Goal: Task Accomplishment & Management: Manage account settings

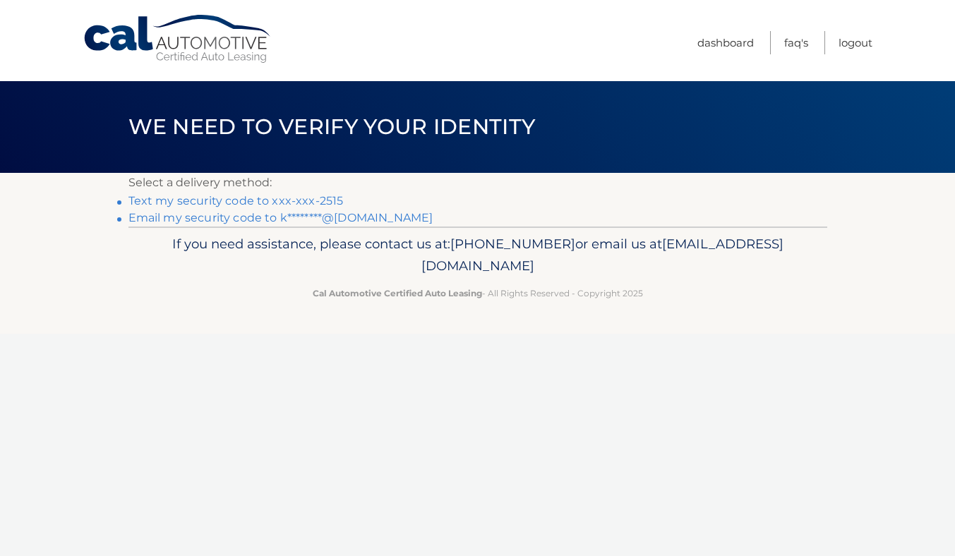
click at [318, 201] on link "Text my security code to xxx-xxx-2515" at bounding box center [236, 200] width 215 height 13
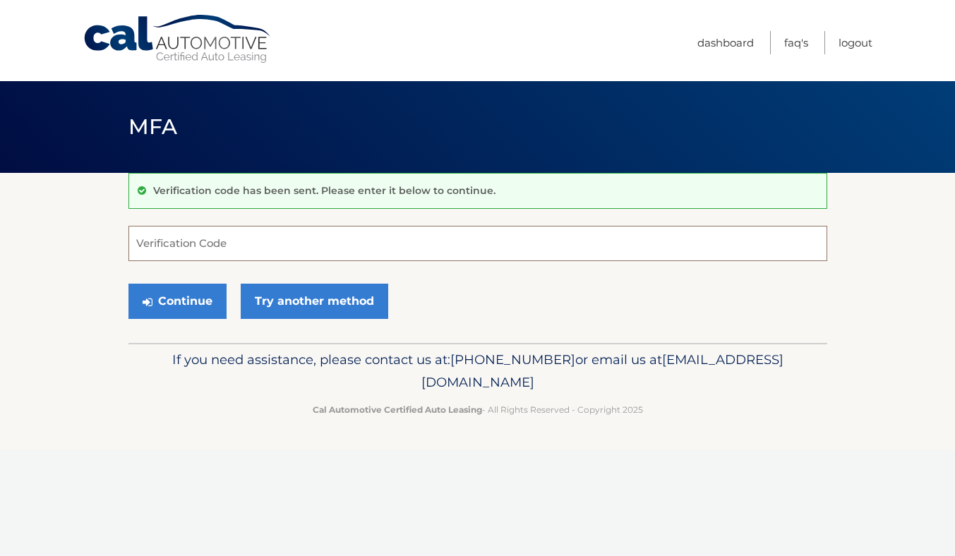
click at [297, 241] on input "Verification Code" at bounding box center [478, 243] width 699 height 35
type input "804812"
click at [201, 299] on button "Continue" at bounding box center [178, 301] width 98 height 35
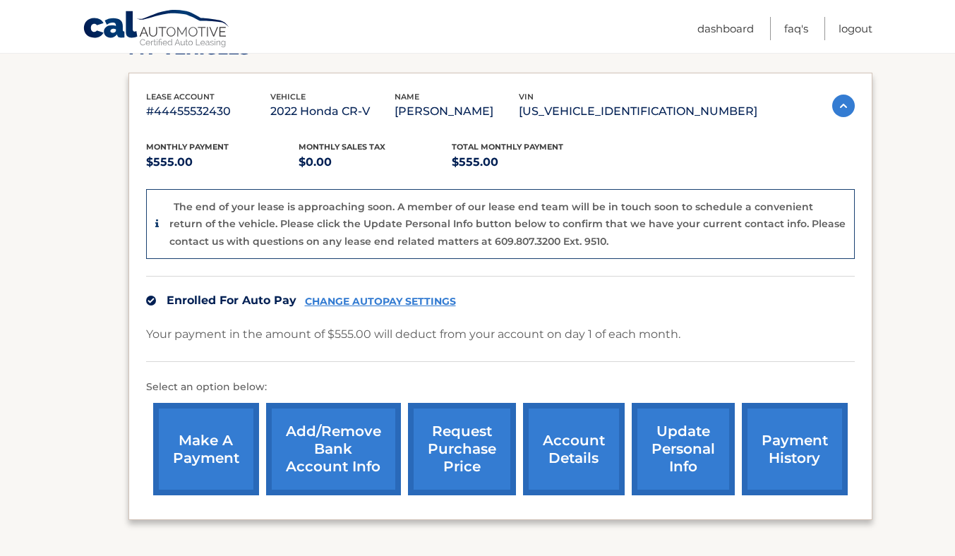
scroll to position [226, 0]
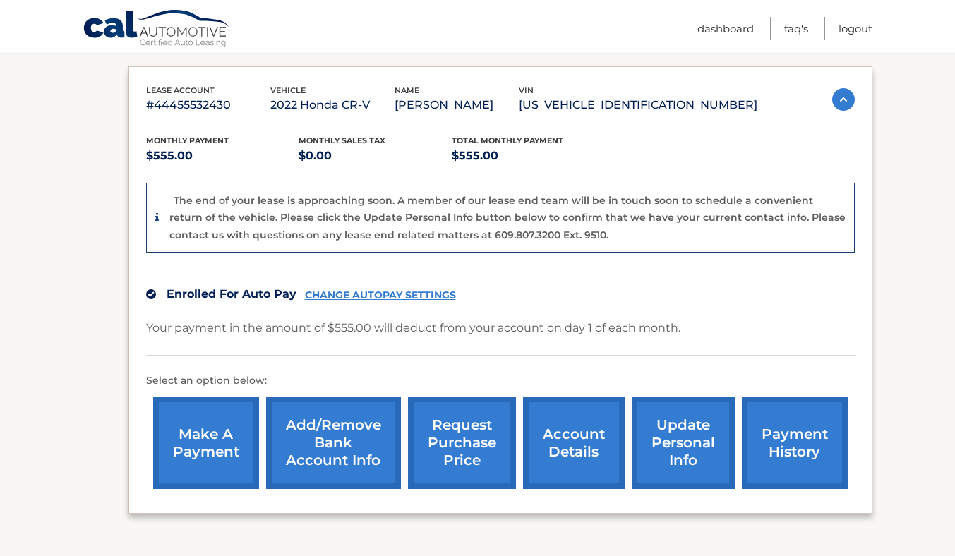
click at [321, 443] on link "Add/Remove bank account info" at bounding box center [333, 443] width 135 height 92
click at [739, 29] on link "Dashboard" at bounding box center [726, 28] width 56 height 23
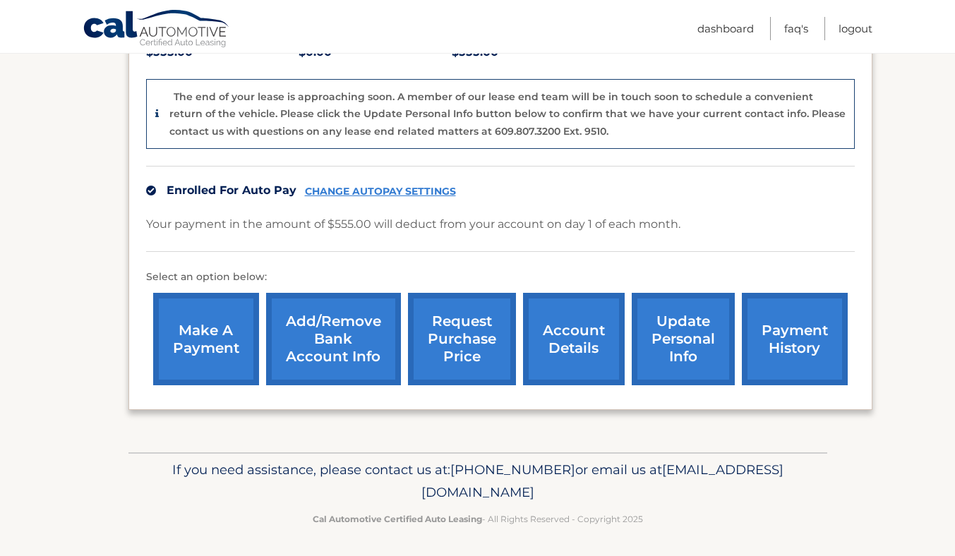
scroll to position [329, 0]
click at [569, 360] on link "account details" at bounding box center [574, 340] width 102 height 92
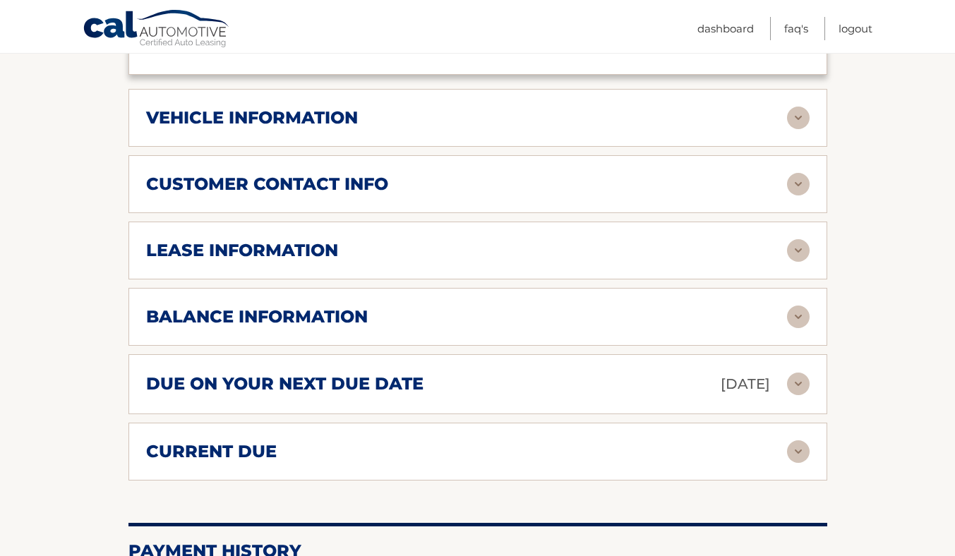
scroll to position [569, 0]
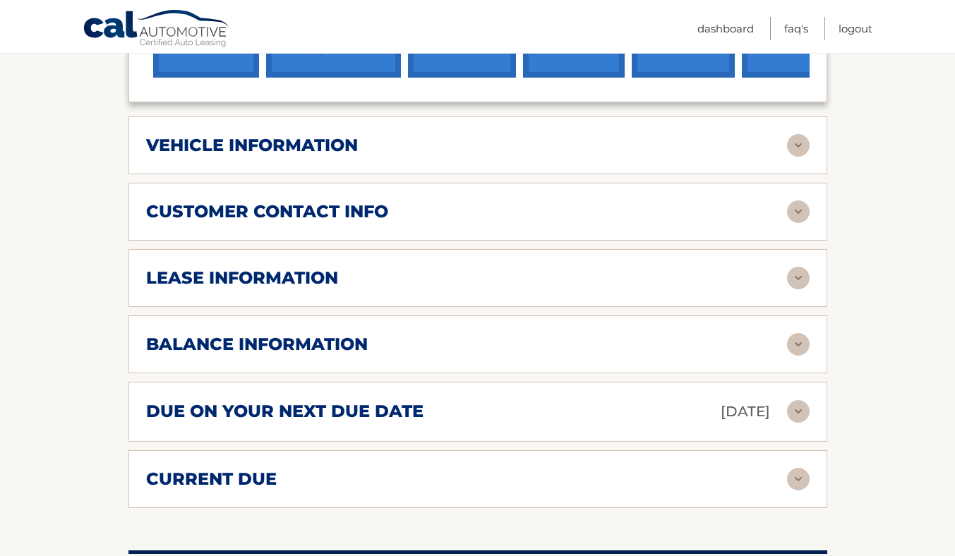
click at [547, 269] on div "lease information" at bounding box center [466, 278] width 641 height 21
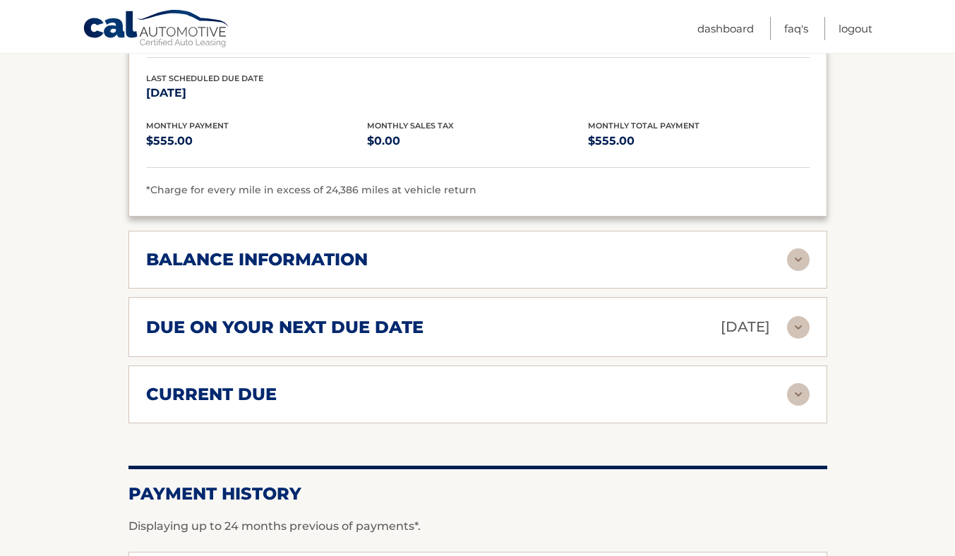
scroll to position [922, 0]
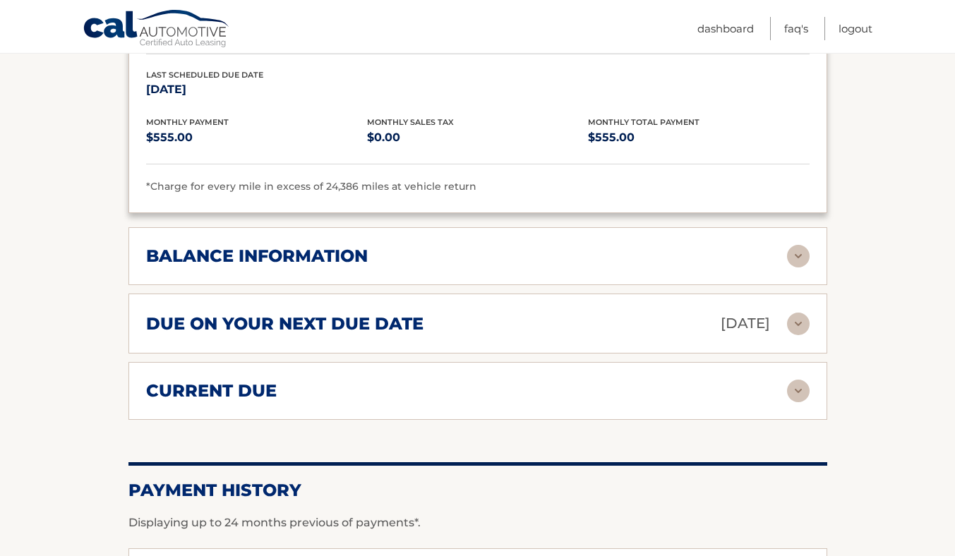
click at [545, 256] on div "balance information" at bounding box center [466, 256] width 641 height 21
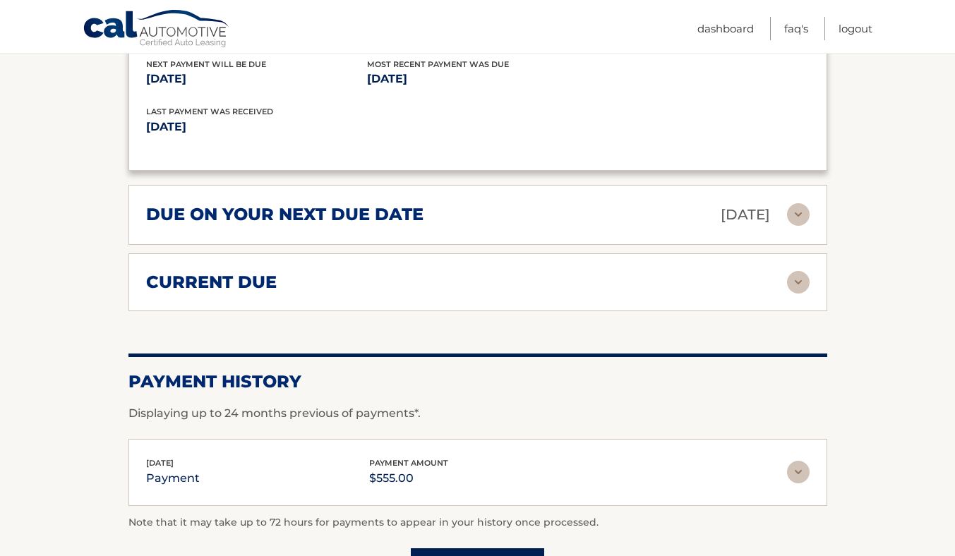
scroll to position [1290, 0]
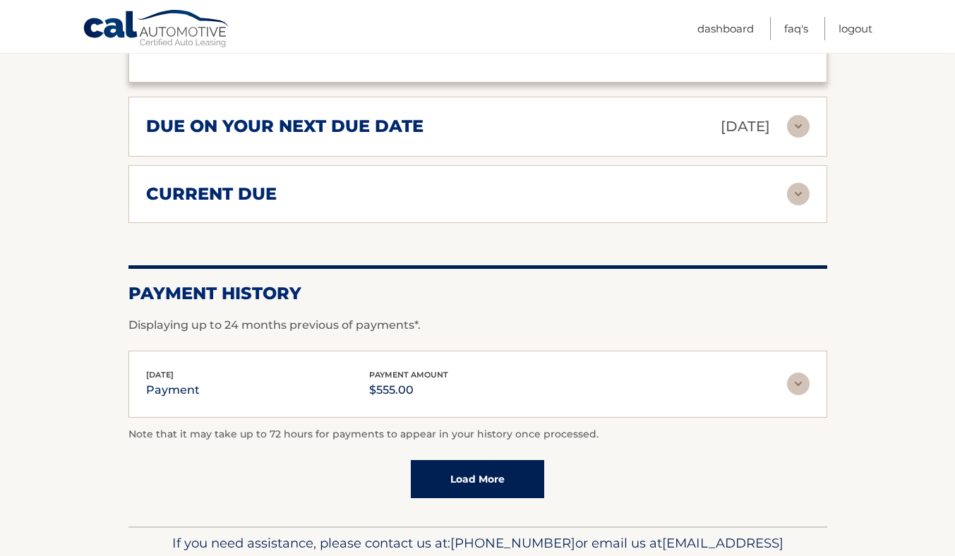
click at [561, 130] on div "due on your next due date Oct 01, 2025" at bounding box center [466, 126] width 641 height 25
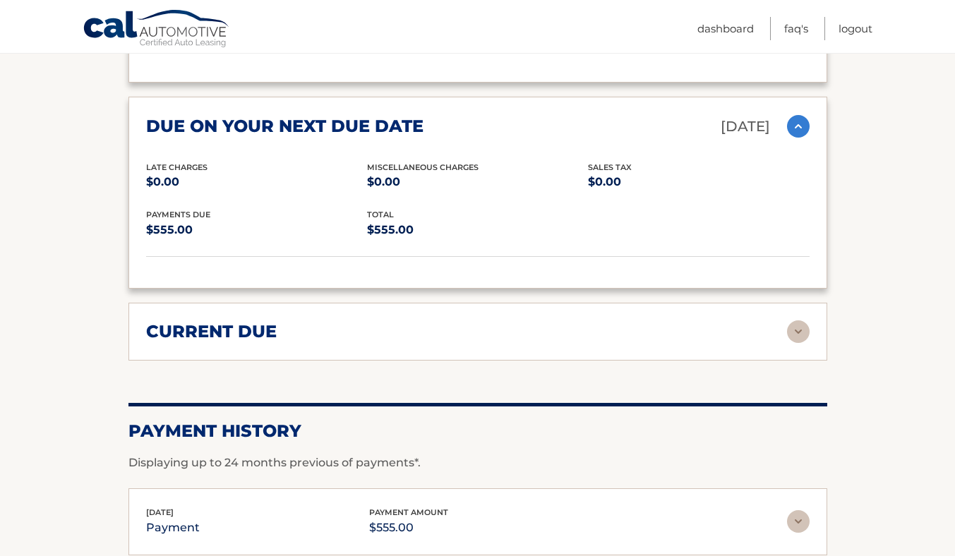
click at [513, 322] on div "current due" at bounding box center [466, 331] width 641 height 21
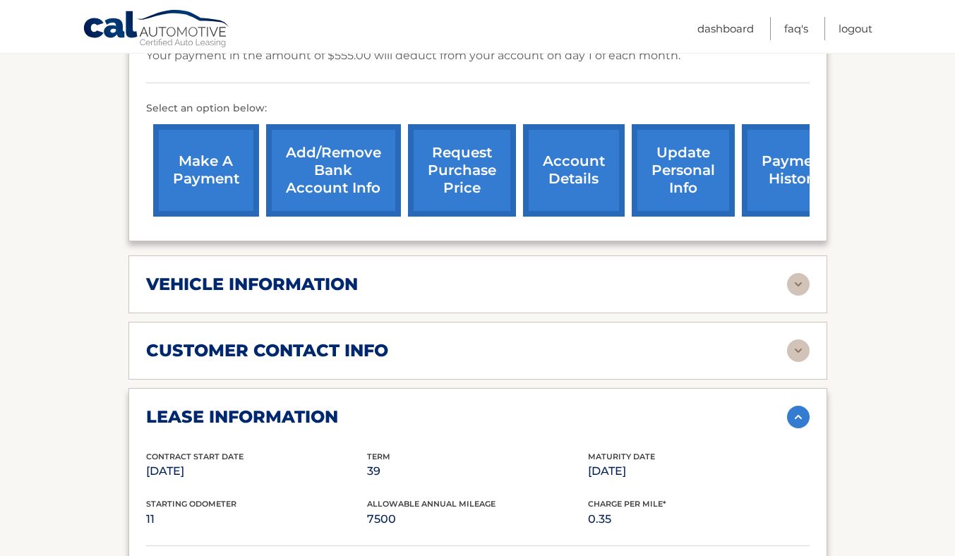
scroll to position [428, 0]
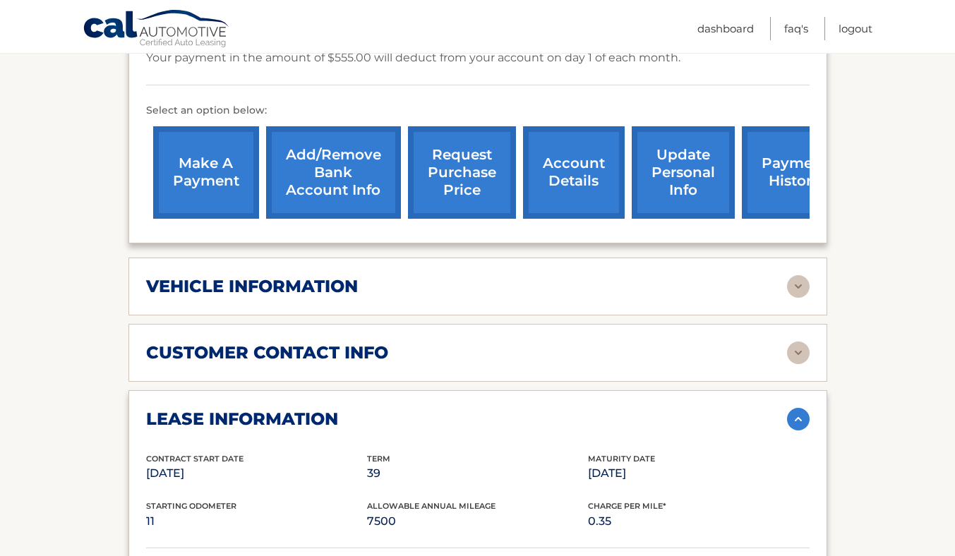
click at [508, 352] on div "customer contact info" at bounding box center [466, 352] width 641 height 21
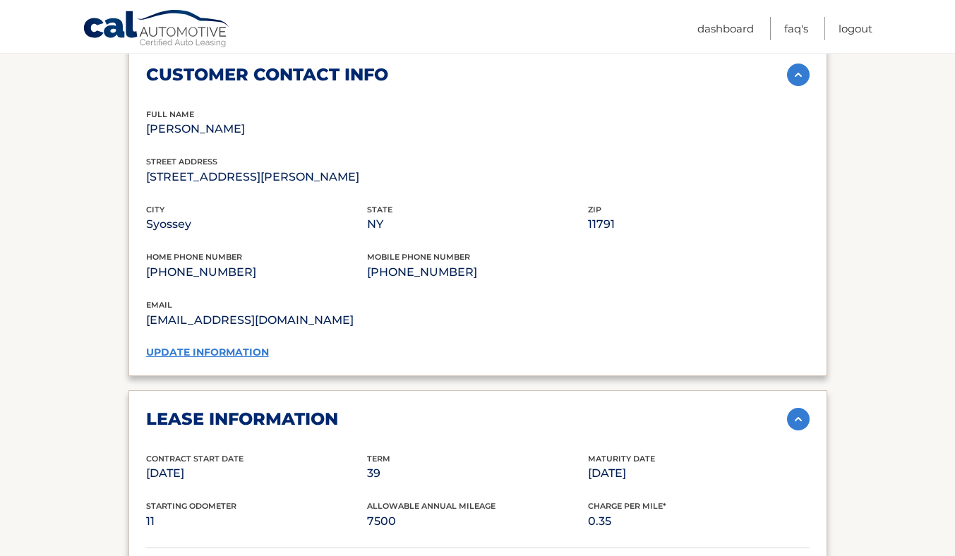
scroll to position [729, 0]
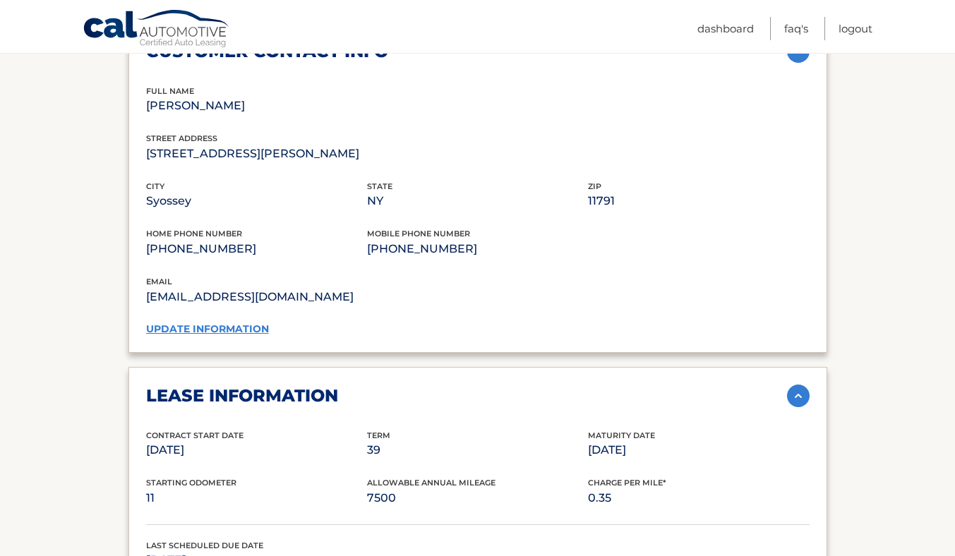
click at [256, 325] on link "update information" at bounding box center [207, 329] width 123 height 13
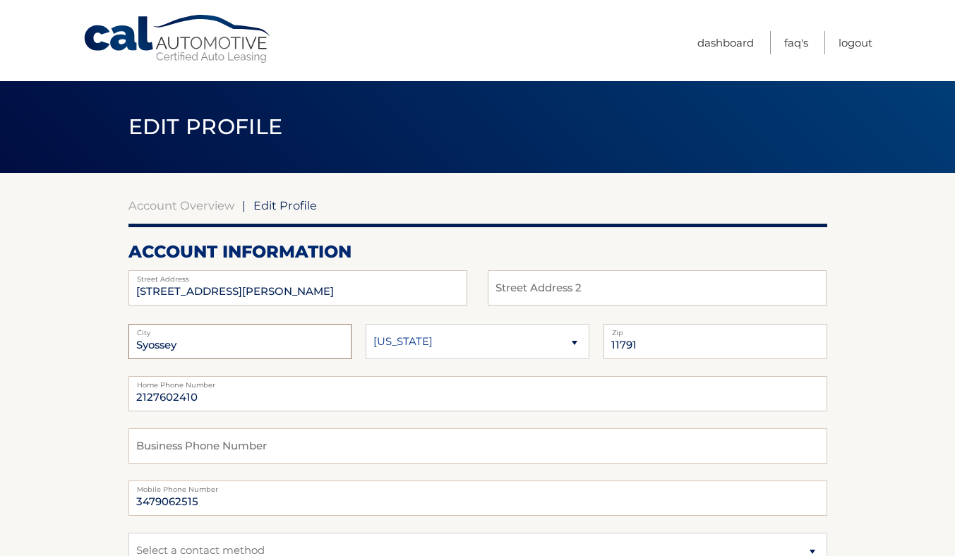
click at [260, 348] on input "Syossey" at bounding box center [241, 341] width 224 height 35
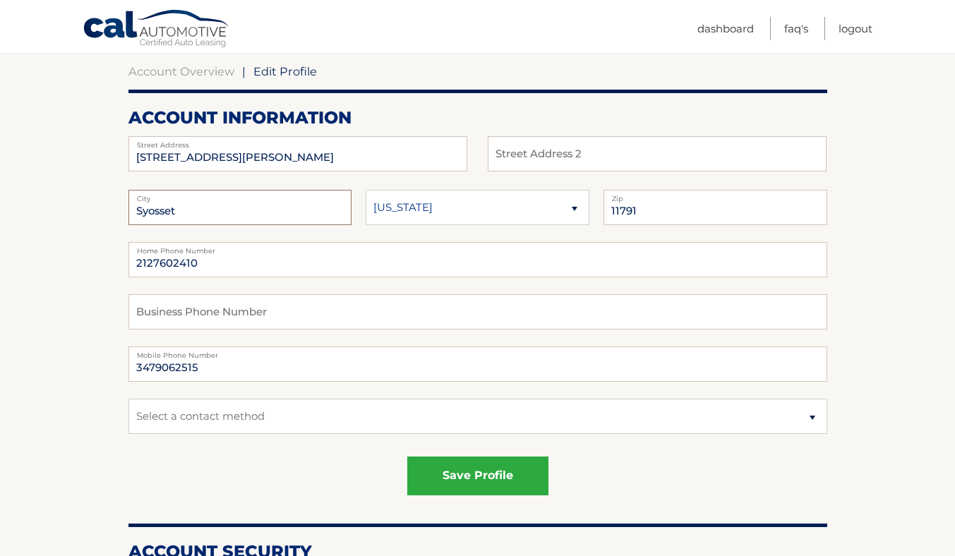
scroll to position [55, 0]
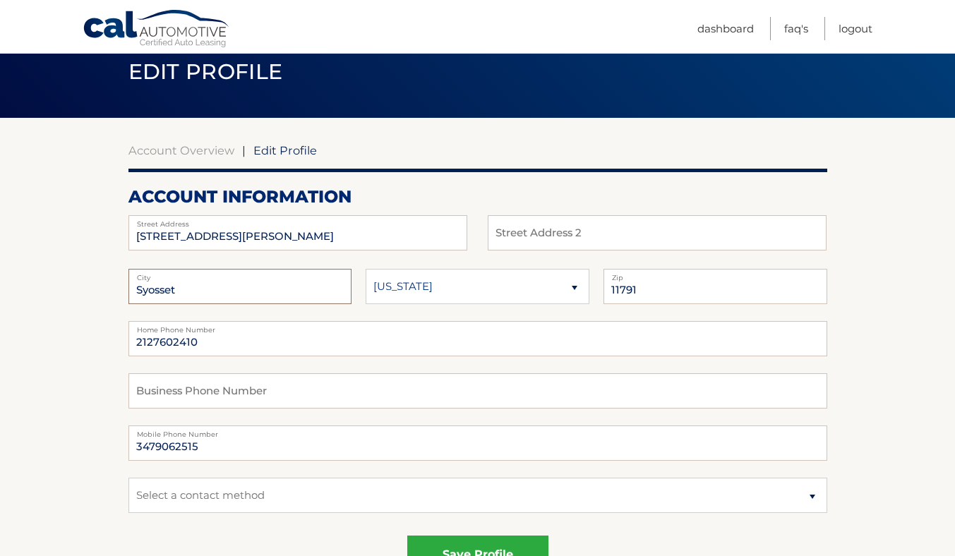
type input "Syosset"
click at [290, 347] on input "2127602410" at bounding box center [478, 338] width 699 height 35
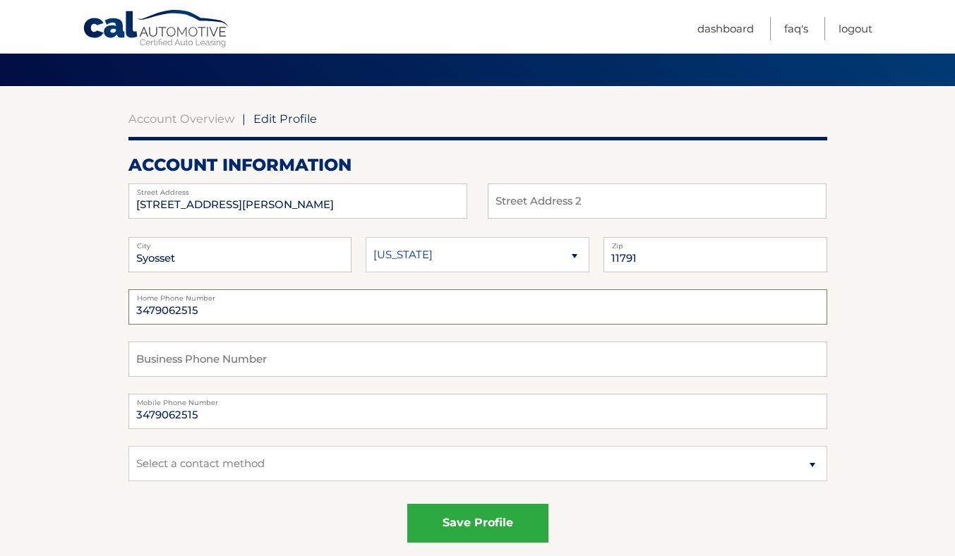
scroll to position [88, 0]
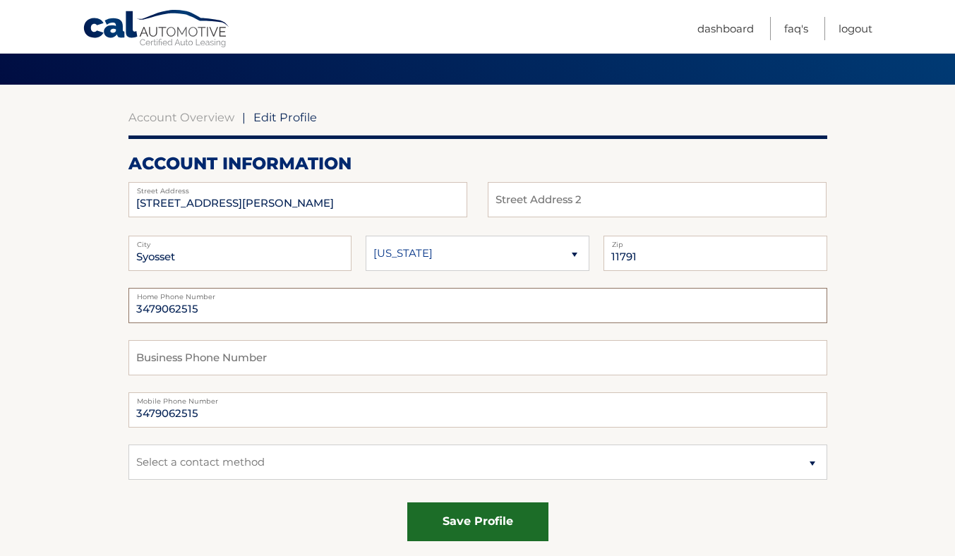
type input "3479062515"
click at [485, 515] on button "save profile" at bounding box center [477, 522] width 141 height 39
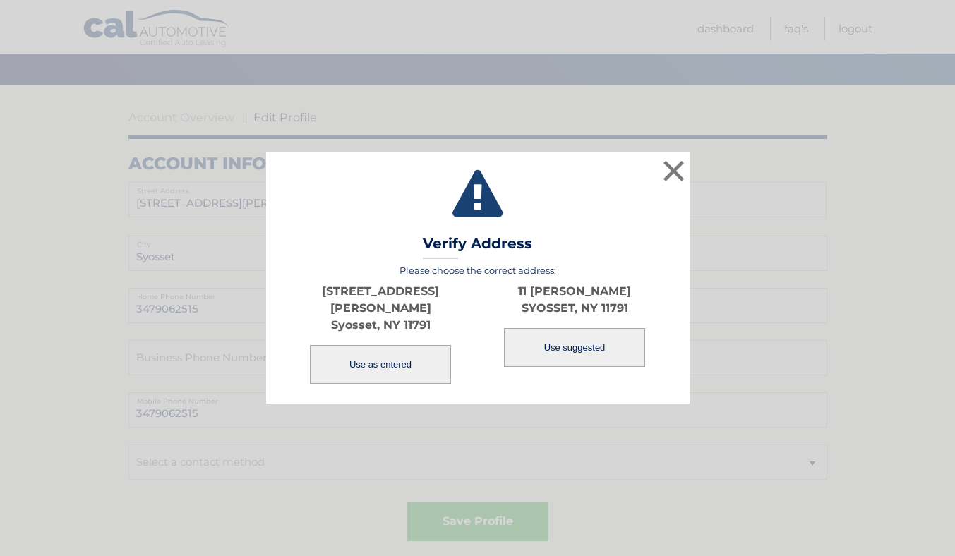
click at [553, 359] on button "Use suggested" at bounding box center [574, 347] width 141 height 39
type input "11 [PERSON_NAME]"
type input "SYOSSET"
